Goal: Task Accomplishment & Management: Manage account settings

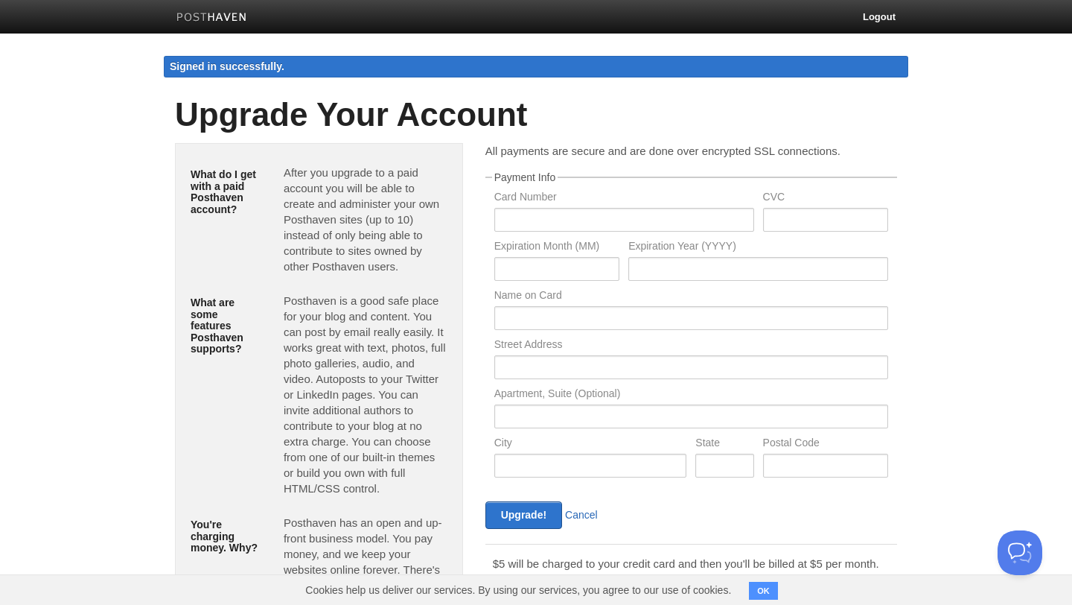
click at [579, 515] on link "Cancel" at bounding box center [581, 515] width 33 height 12
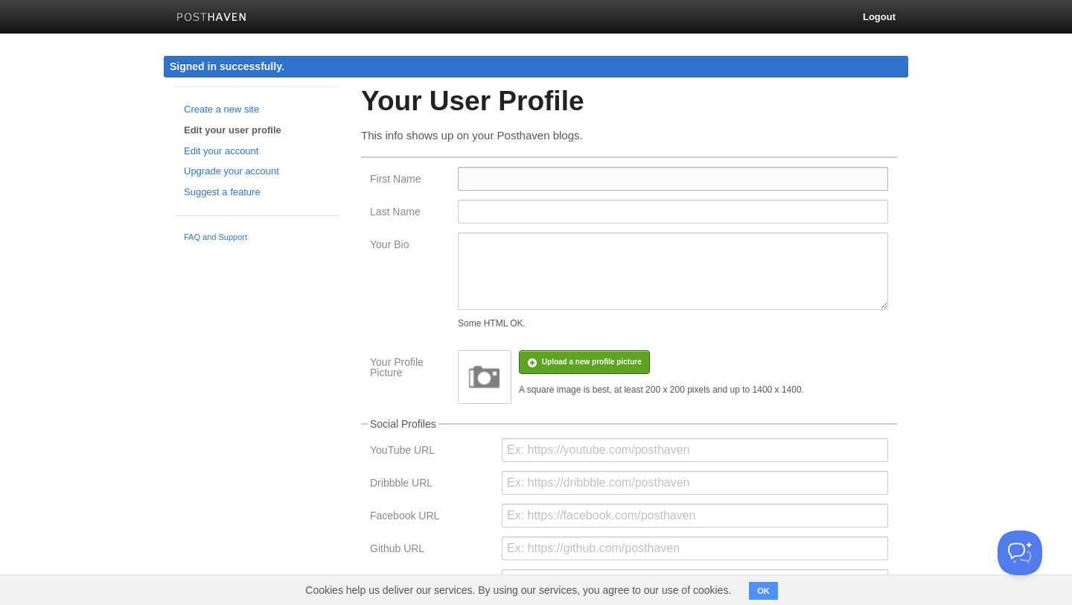
click at [477, 179] on input "First Name" at bounding box center [673, 179] width 430 height 24
type input "[PERSON_NAME]"
click at [514, 213] on input "Last Name" at bounding box center [673, 212] width 430 height 24
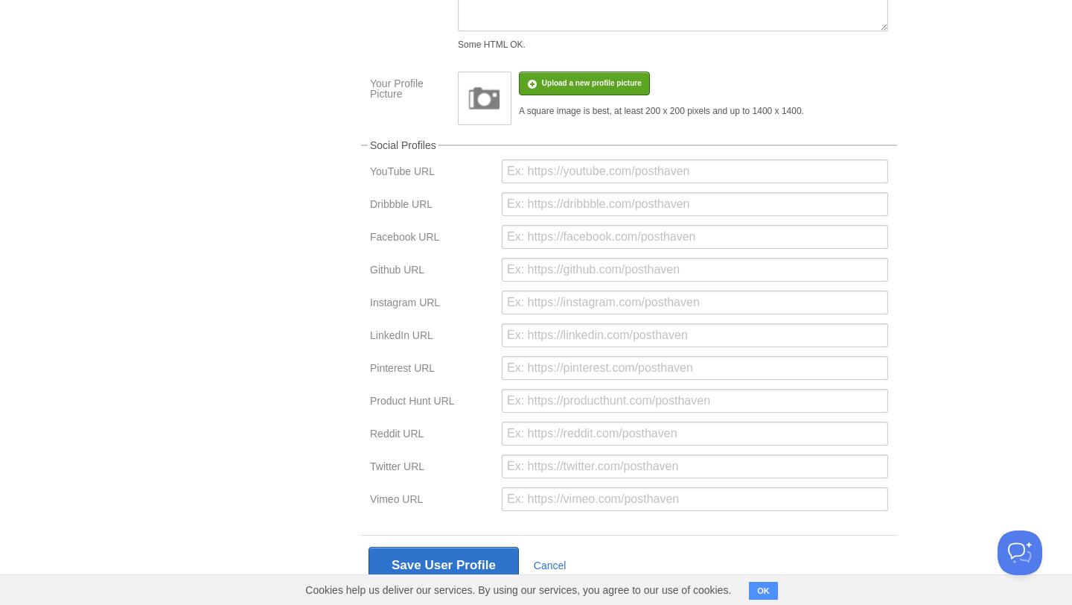
scroll to position [313, 0]
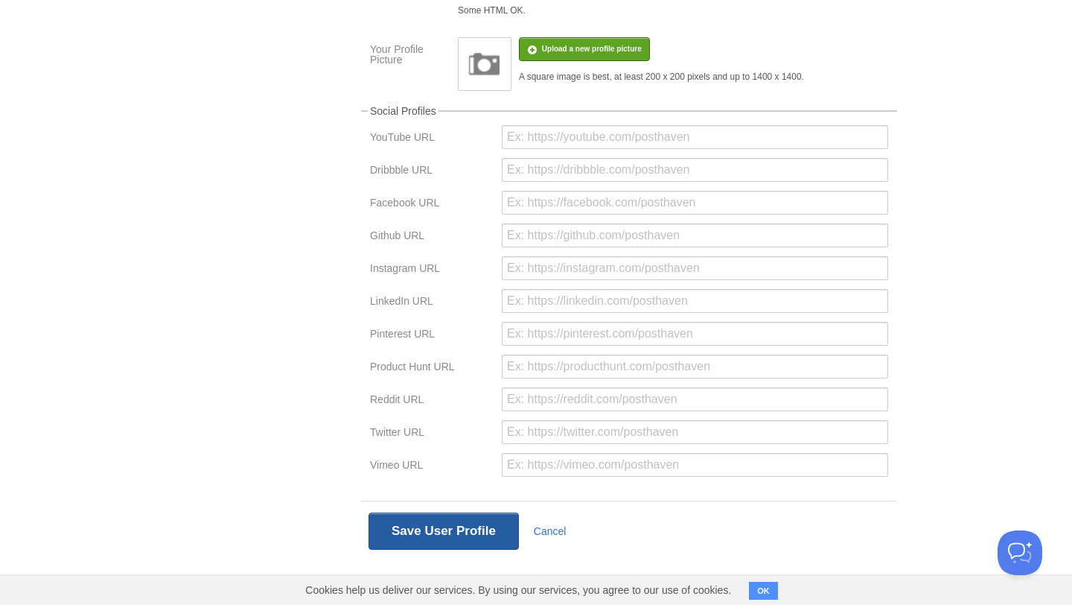
type input "[PERSON_NAME]"
click at [442, 535] on button "Save User Profile" at bounding box center [444, 530] width 150 height 37
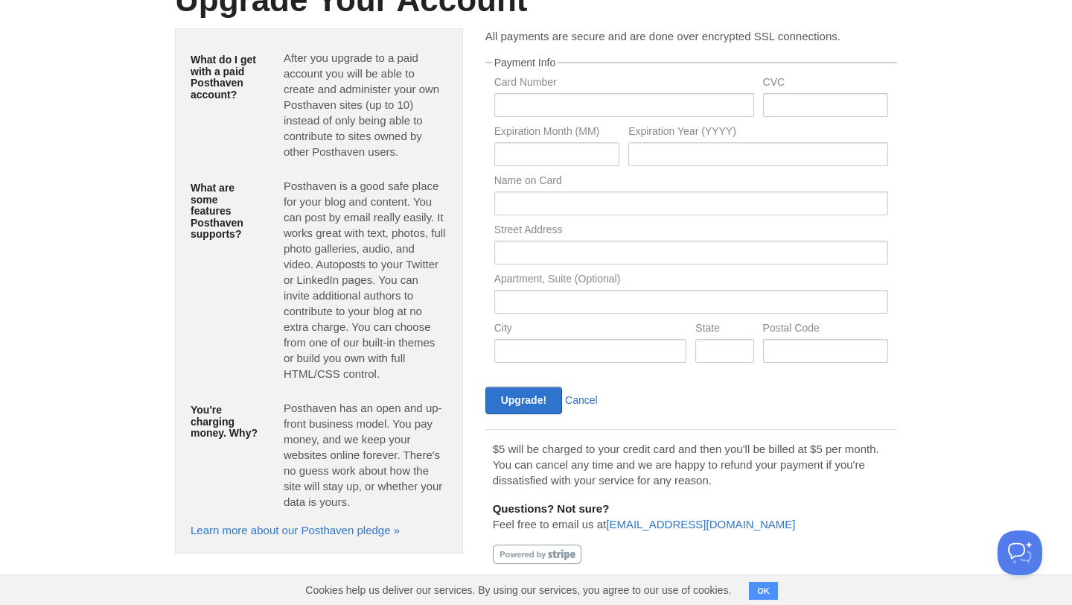
scroll to position [86, 0]
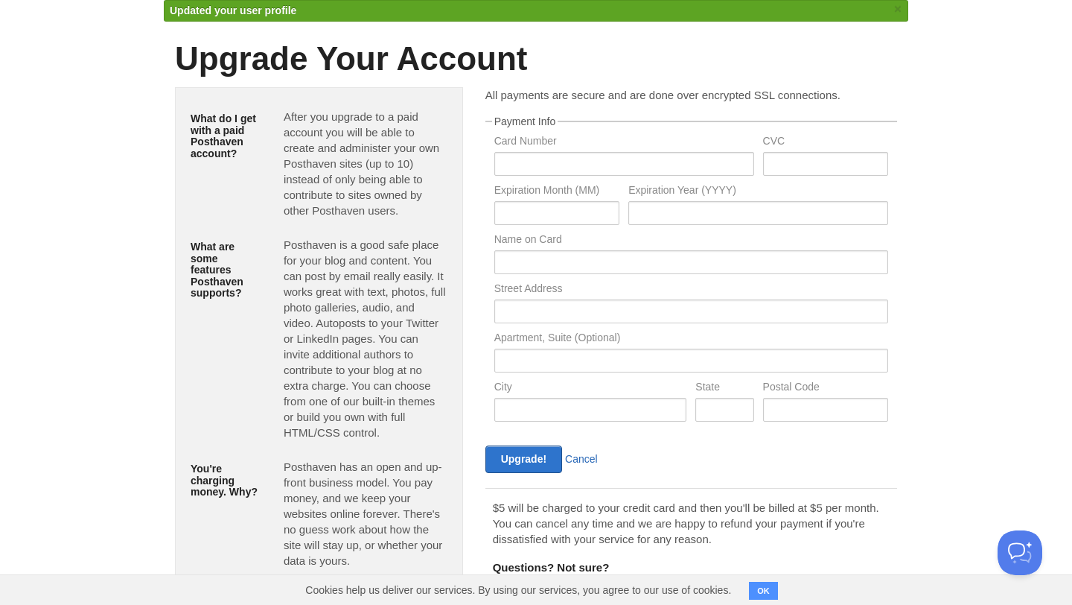
click at [585, 459] on link "Cancel" at bounding box center [581, 459] width 33 height 12
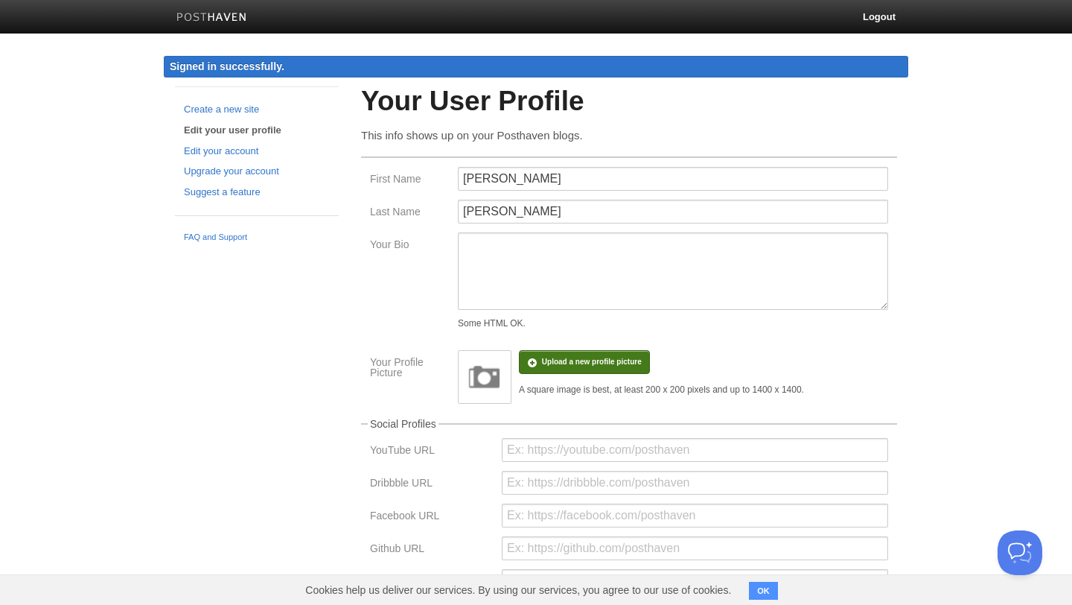
click at [588, 392] on div "A square image is best, at least 200 x 200 pixels and up to 1400 x 1400." at bounding box center [661, 389] width 285 height 9
click at [503, 381] on img at bounding box center [484, 376] width 45 height 45
click at [560, 363] on input "file" at bounding box center [143, 369] width 1127 height 76
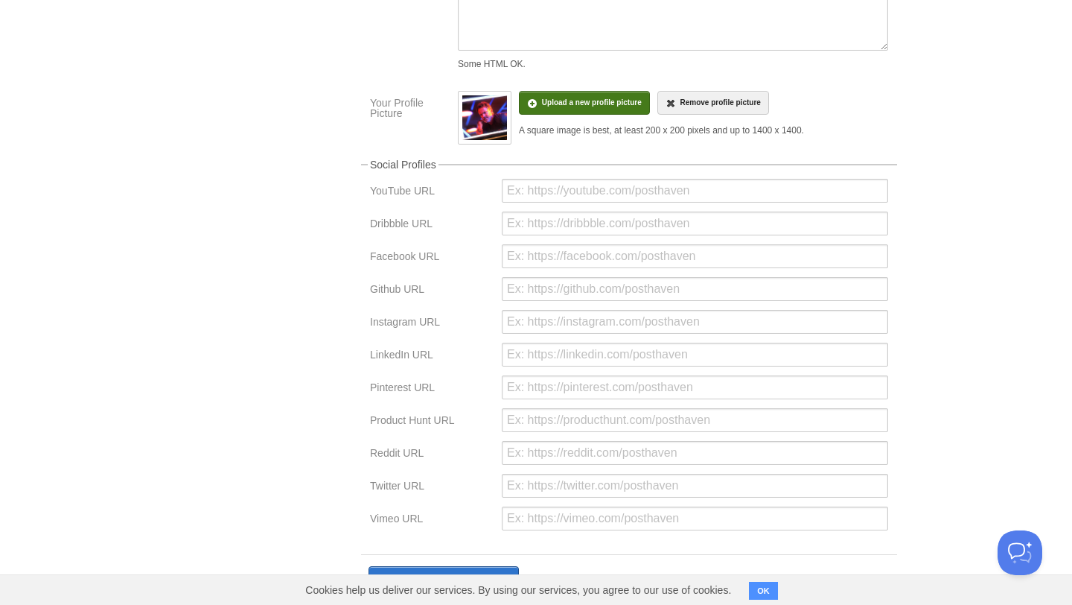
scroll to position [313, 0]
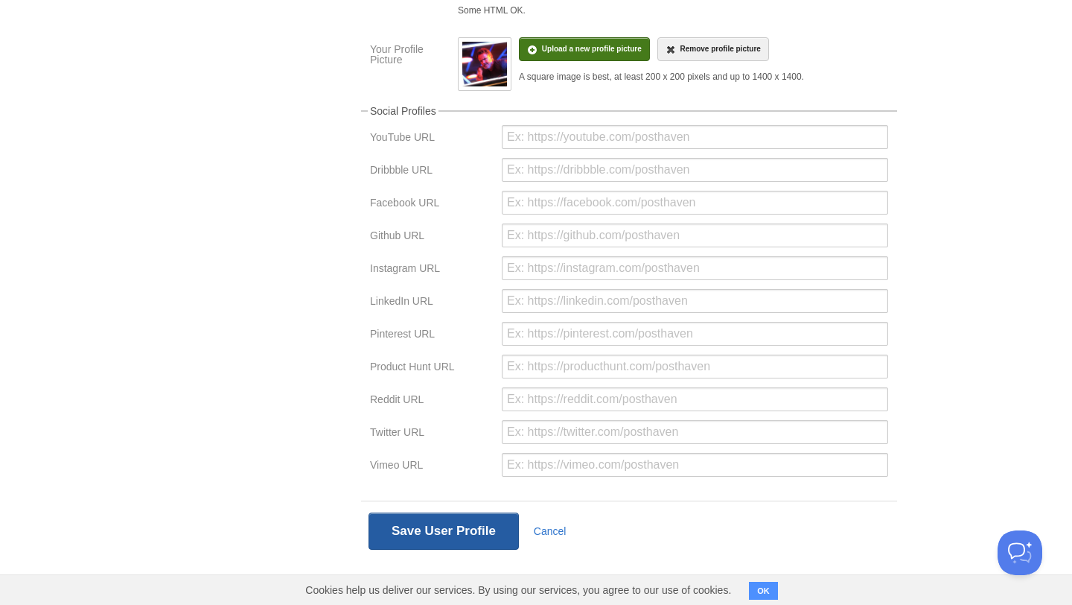
click at [442, 536] on button "Save User Profile" at bounding box center [444, 530] width 150 height 37
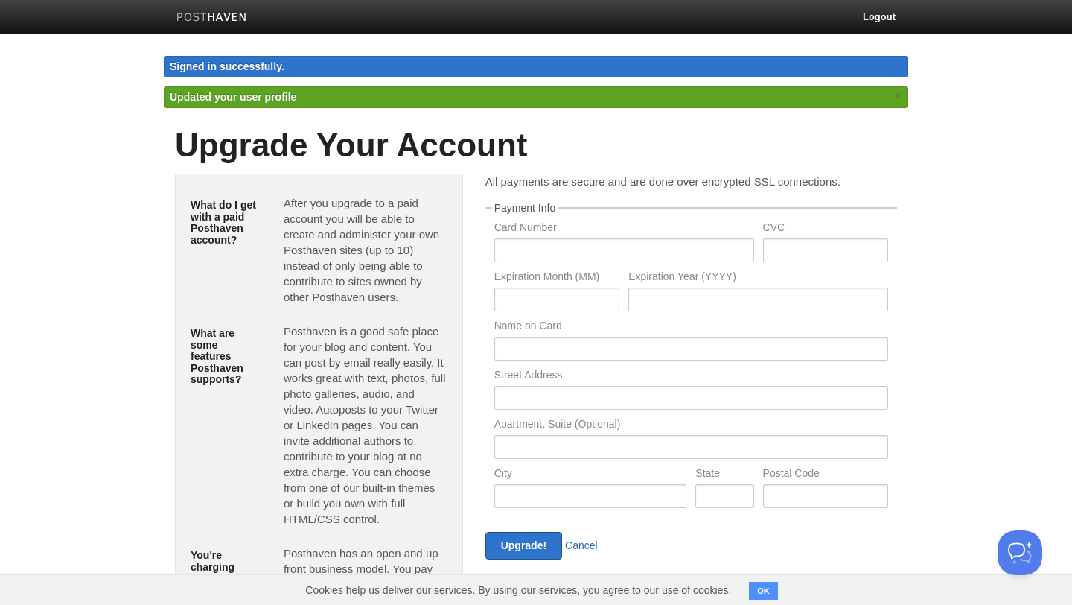
click at [577, 547] on link "Cancel" at bounding box center [581, 545] width 33 height 12
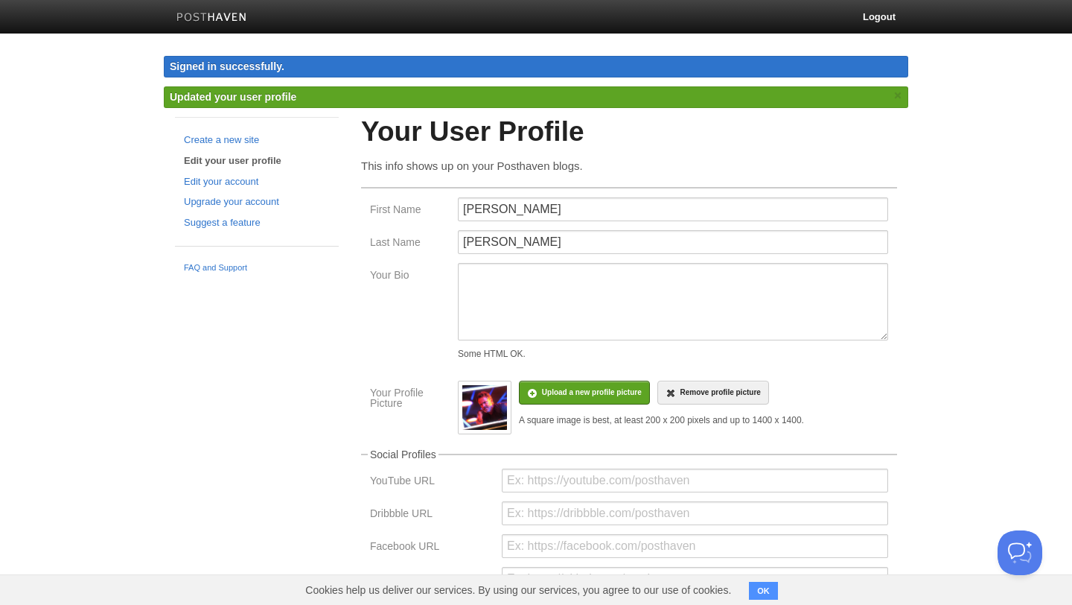
click at [211, 13] on img at bounding box center [211, 18] width 71 height 11
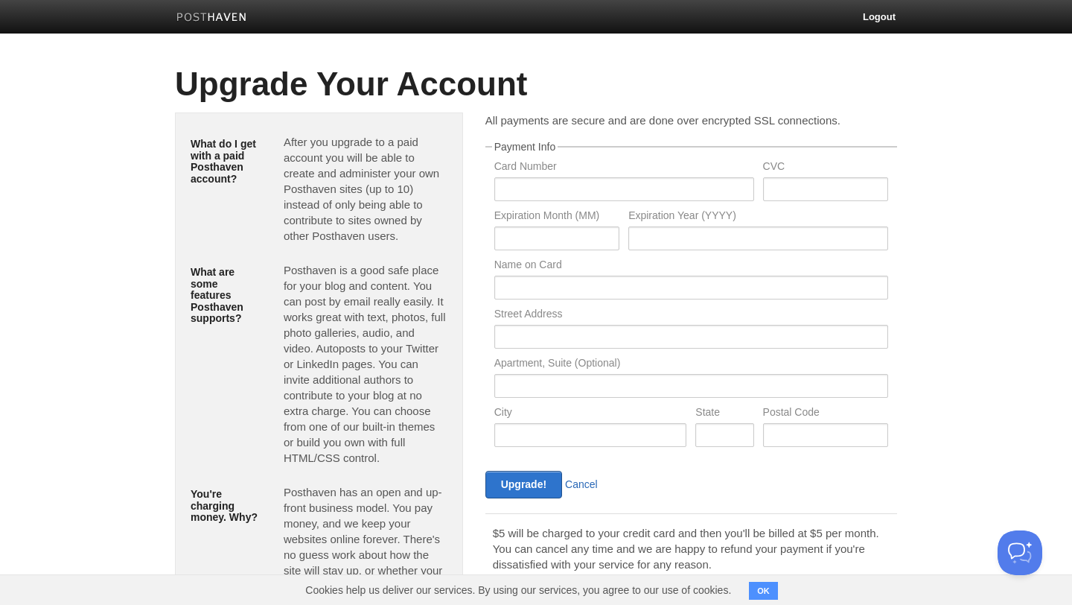
click at [587, 480] on link "Cancel" at bounding box center [581, 484] width 33 height 12
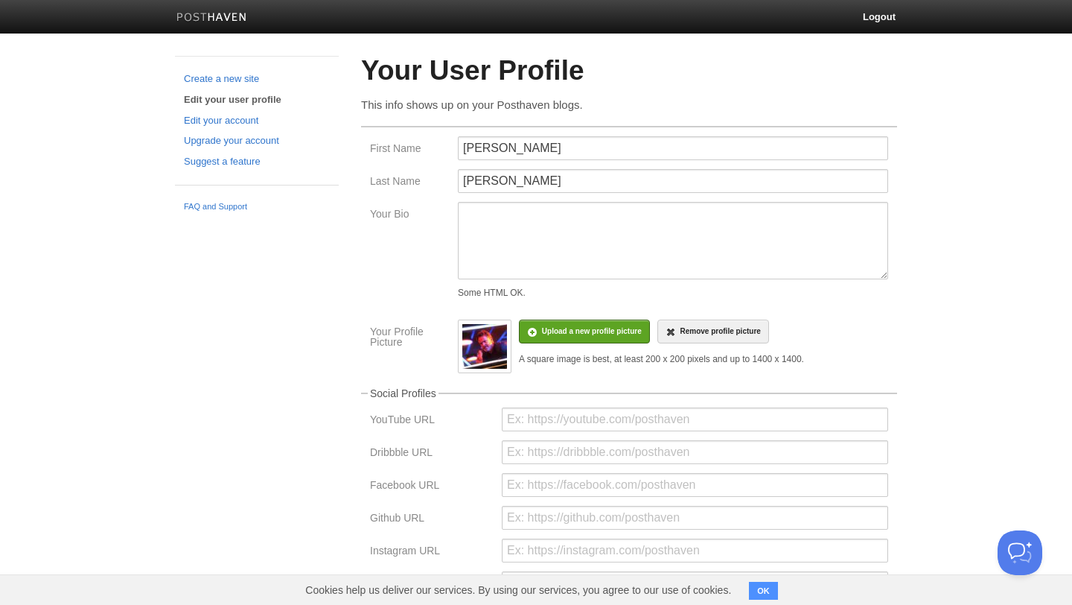
scroll to position [121, 0]
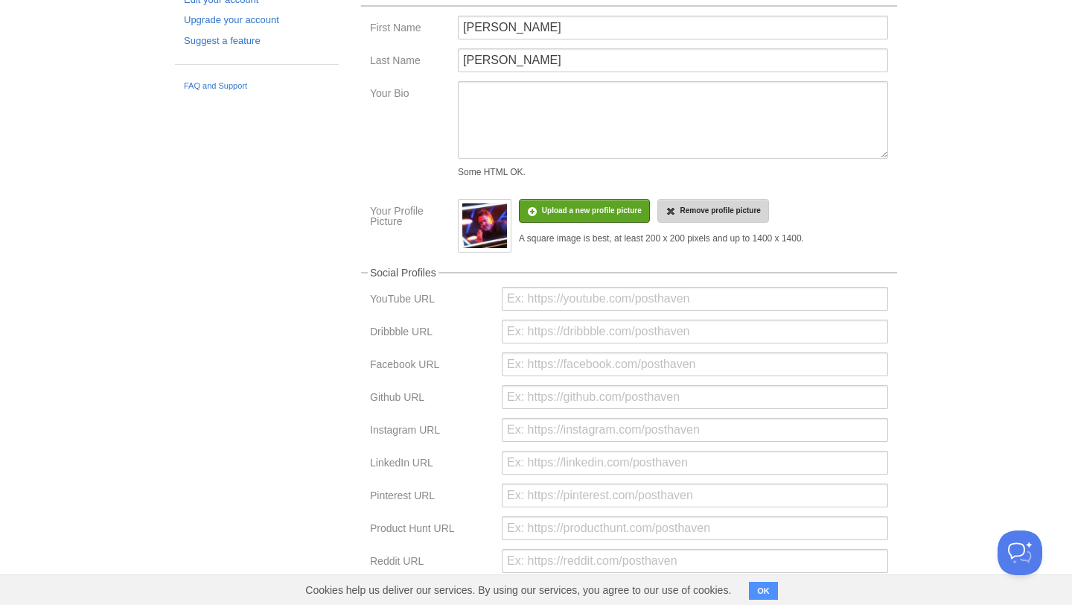
click at [713, 212] on span "Remove profile picture" at bounding box center [720, 210] width 80 height 8
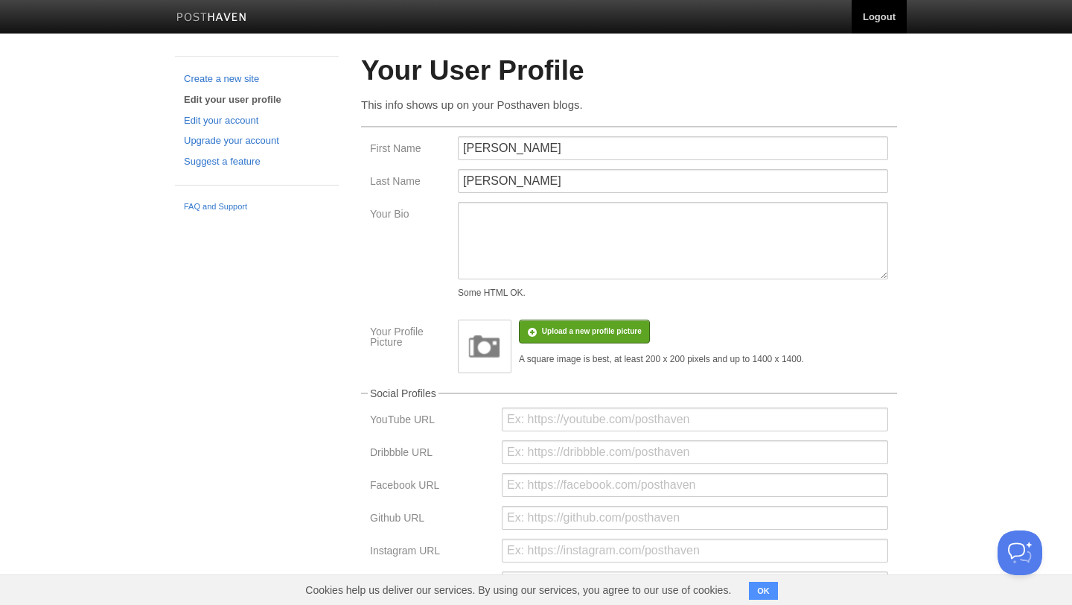
click at [891, 10] on link "Logout" at bounding box center [879, 17] width 55 height 34
